Goal: Find specific page/section: Find specific page/section

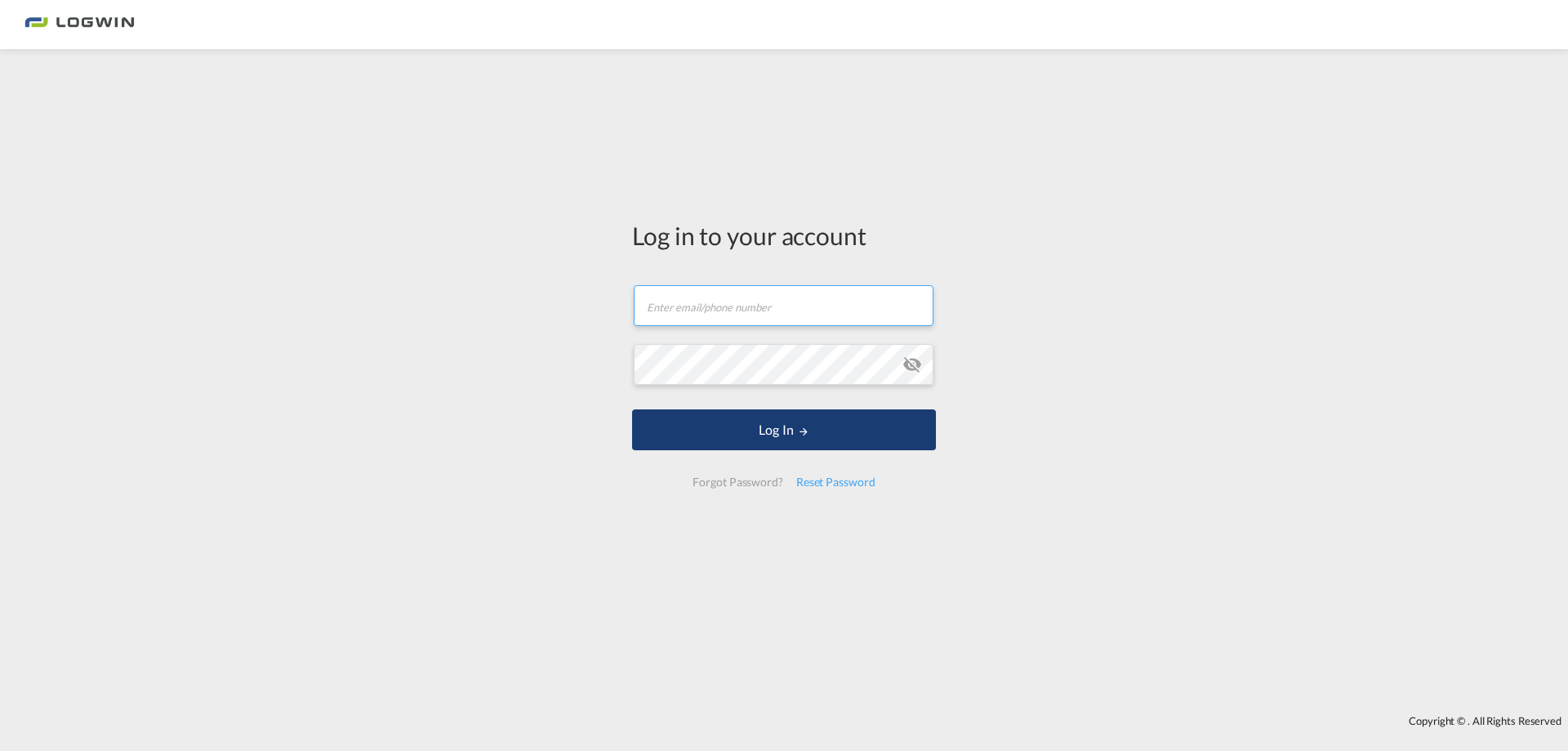
type input "[PERSON_NAME][EMAIL_ADDRESS][DOMAIN_NAME]"
click at [785, 442] on button "Log In" at bounding box center [784, 430] width 304 height 40
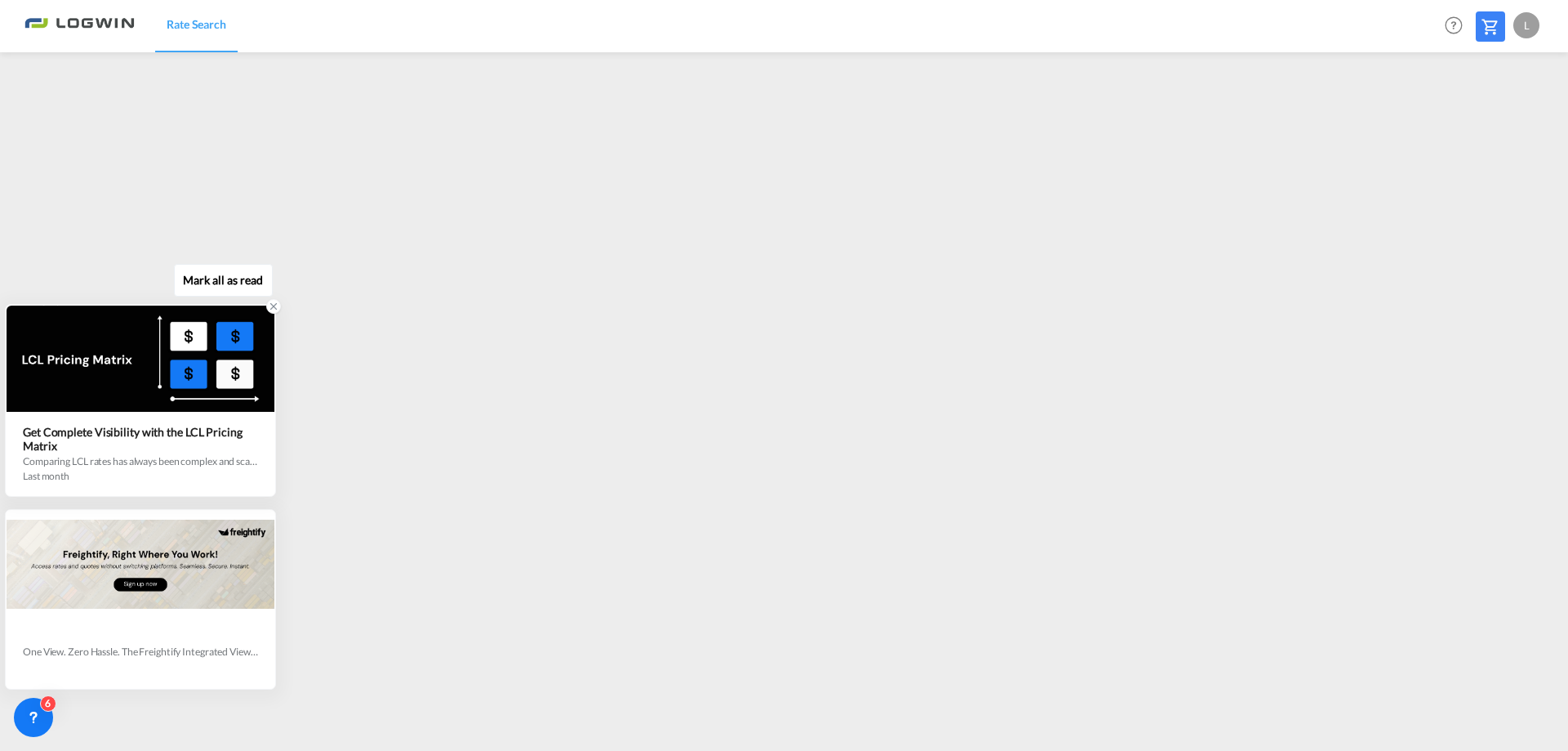
click at [274, 308] on icon at bounding box center [274, 307] width 6 height 6
